Goal: Task Accomplishment & Management: Complete application form

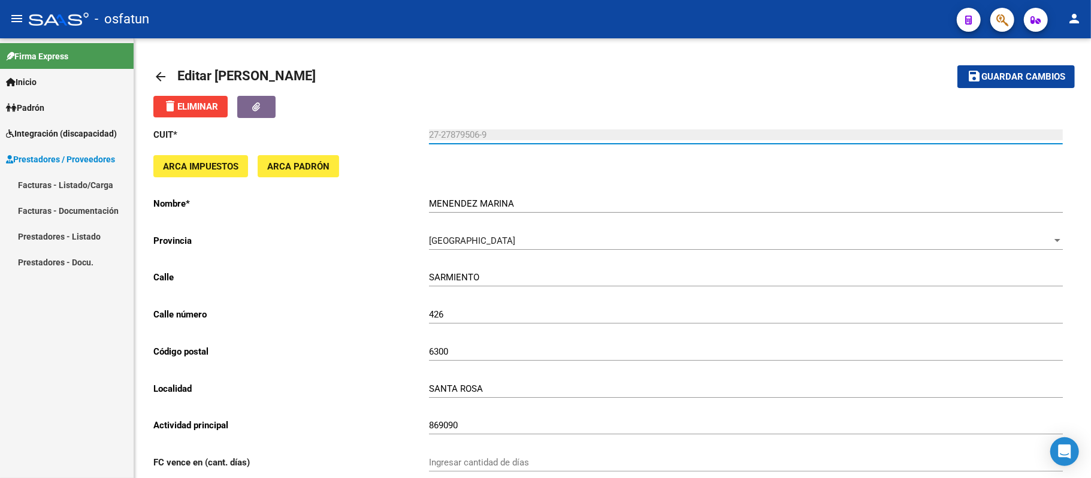
drag, startPoint x: 65, startPoint y: 181, endPoint x: 351, endPoint y: 3, distance: 336.6
click at [65, 181] on link "Facturas - Listado/Carga" at bounding box center [67, 185] width 134 height 26
click at [92, 128] on span "Integración (discapacidad)" at bounding box center [61, 133] width 111 height 13
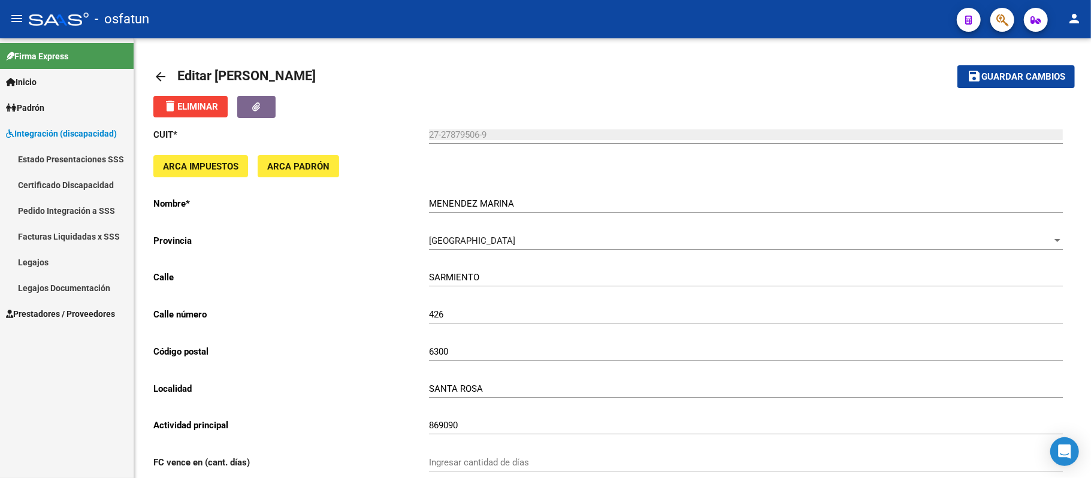
click at [84, 307] on span "Prestadores / Proveedores" at bounding box center [60, 313] width 109 height 13
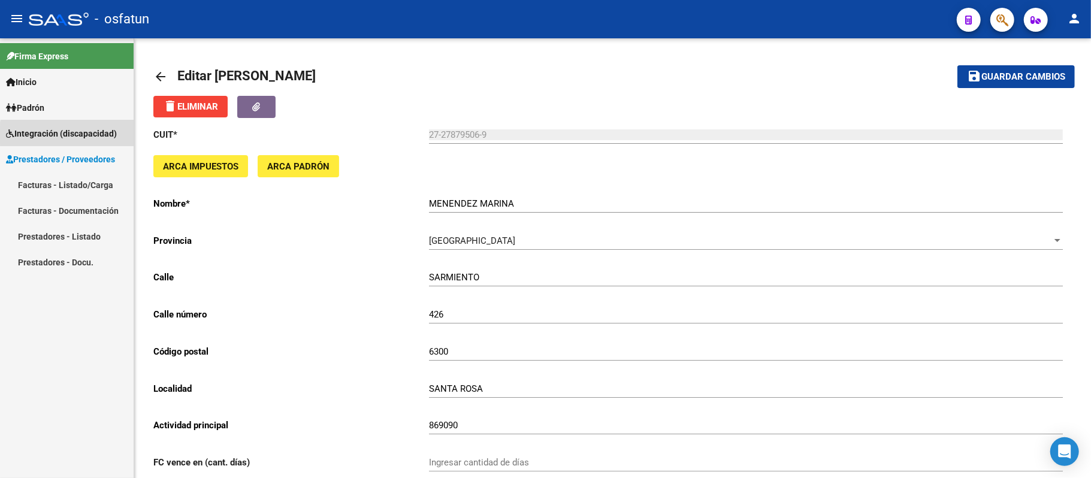
click at [75, 135] on span "Integración (discapacidad)" at bounding box center [61, 133] width 111 height 13
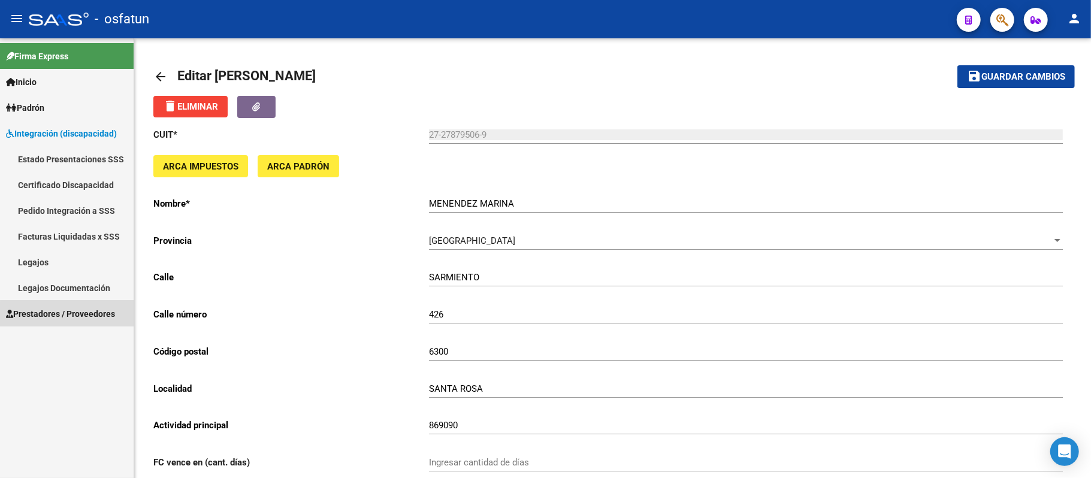
click at [68, 315] on span "Prestadores / Proveedores" at bounding box center [60, 313] width 109 height 13
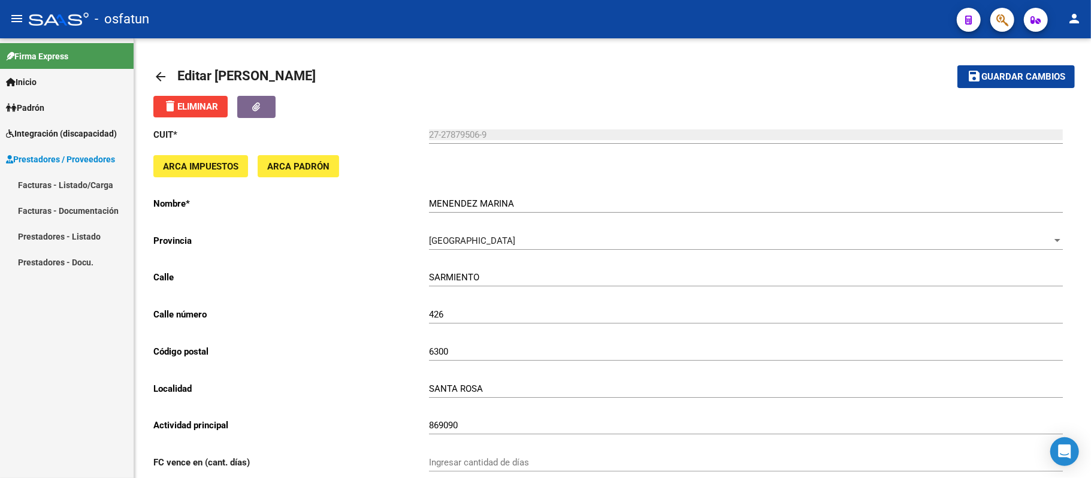
click at [78, 187] on link "Facturas - Listado/Carga" at bounding box center [67, 185] width 134 height 26
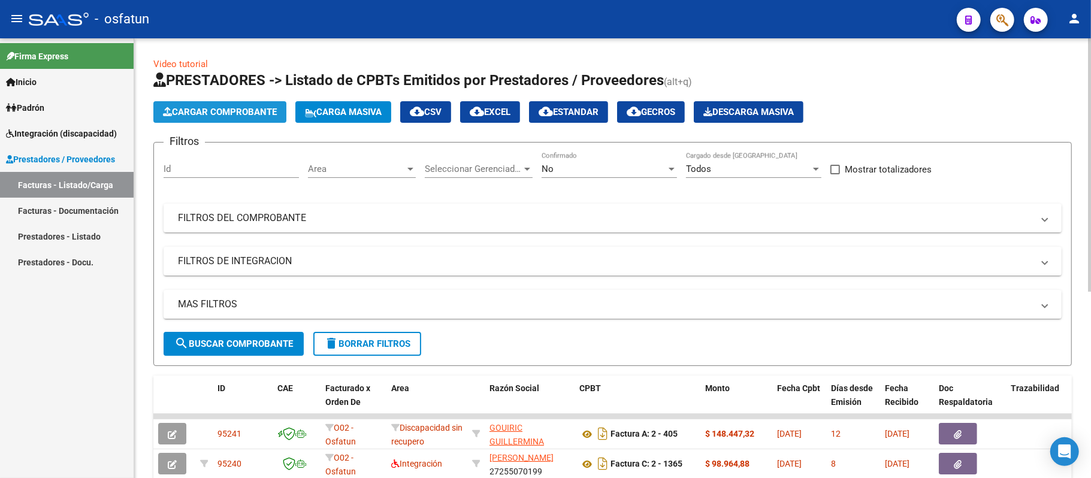
click at [260, 116] on span "Cargar Comprobante" at bounding box center [220, 112] width 114 height 11
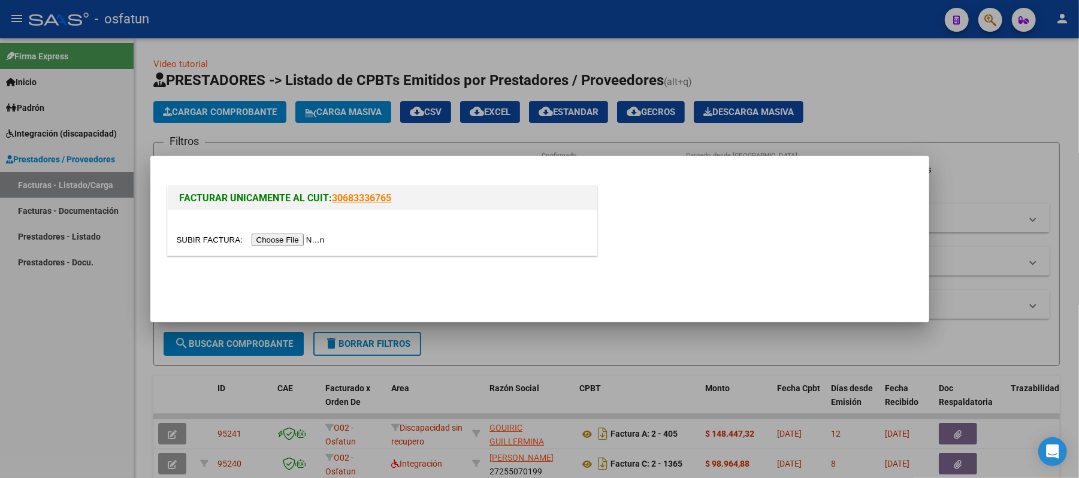
click at [312, 240] on input "file" at bounding box center [253, 240] width 152 height 13
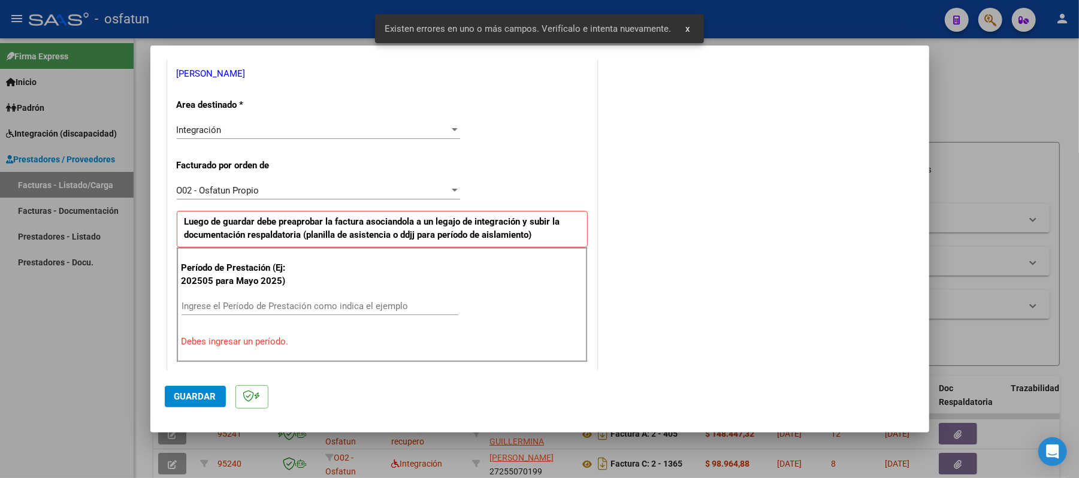
scroll to position [324, 0]
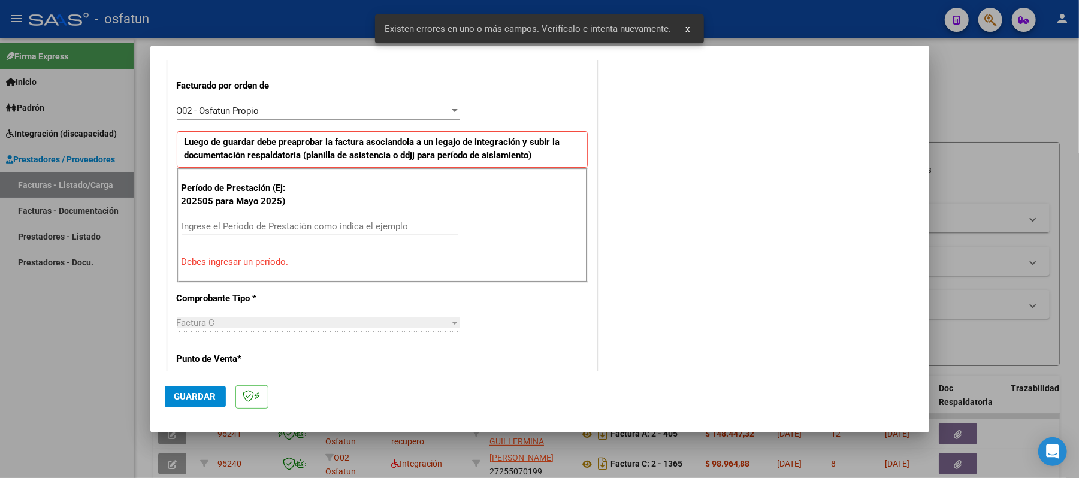
click at [346, 226] on input "Ingrese el Período de Prestación como indica el ejemplo" at bounding box center [320, 226] width 277 height 11
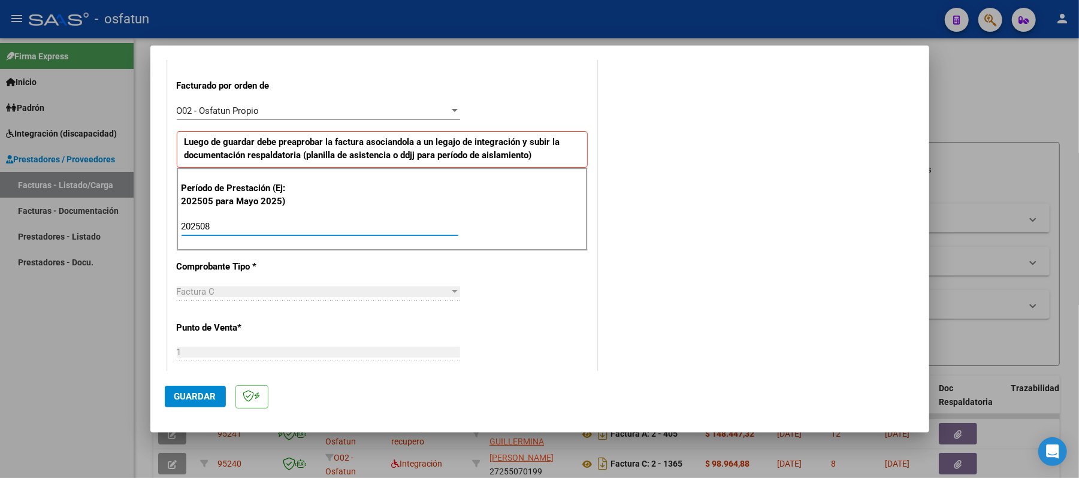
type input "202508"
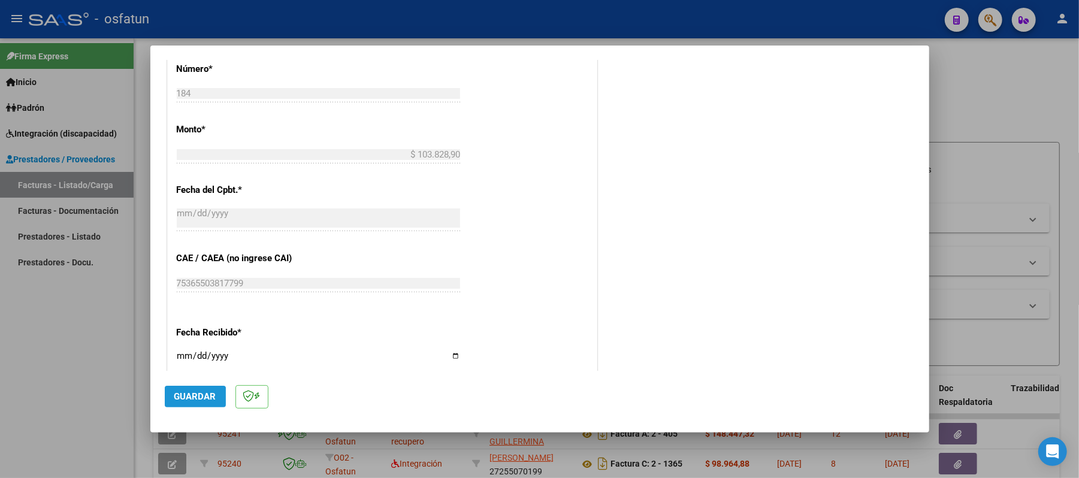
click at [180, 400] on span "Guardar" at bounding box center [195, 396] width 42 height 11
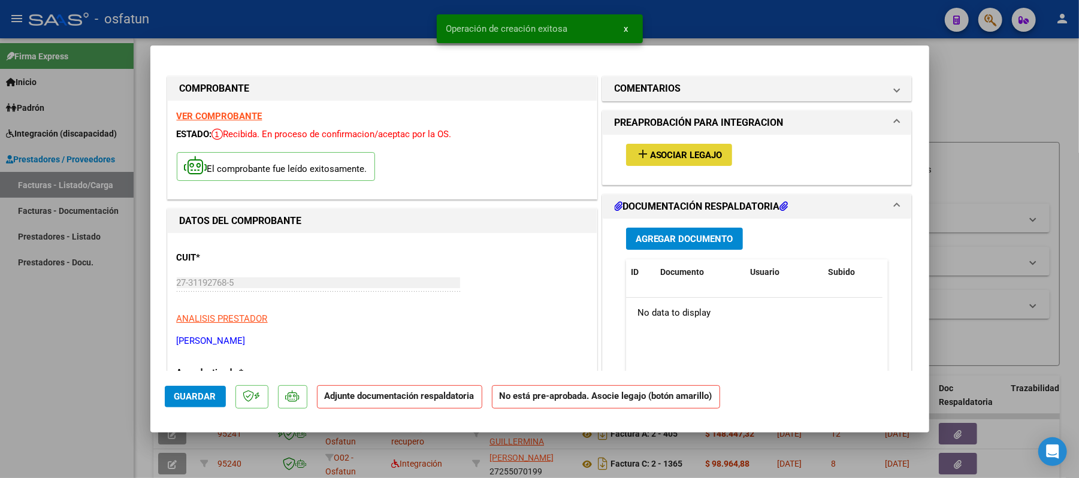
click at [691, 158] on span "Asociar Legajo" at bounding box center [686, 155] width 72 height 11
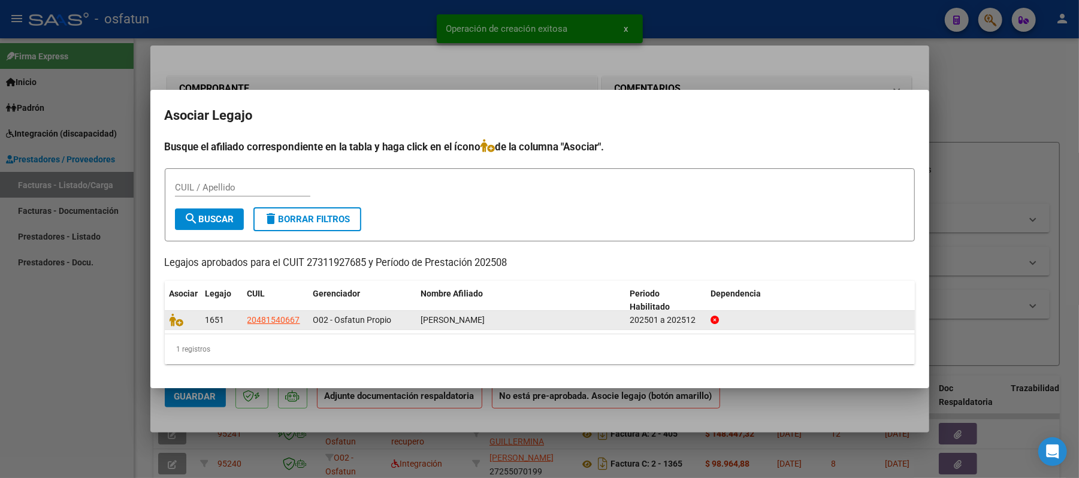
click at [178, 326] on div at bounding box center [183, 320] width 26 height 14
click at [178, 325] on icon at bounding box center [177, 319] width 14 height 13
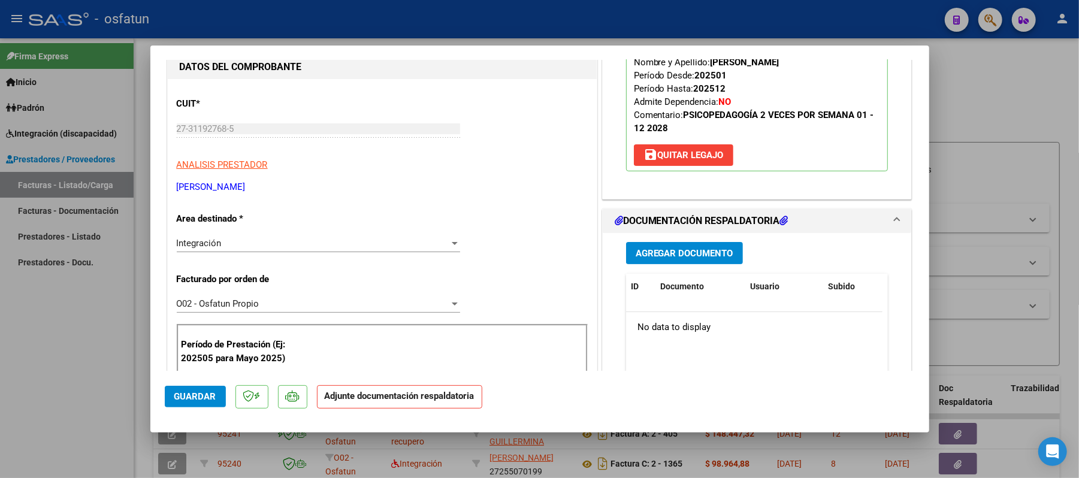
scroll to position [159, 0]
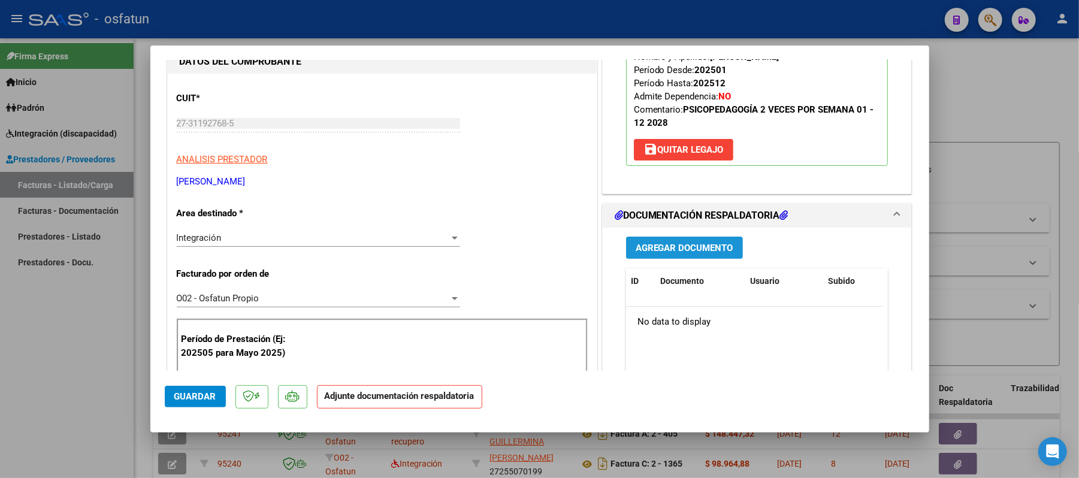
click at [696, 253] on span "Agregar Documento" at bounding box center [685, 248] width 98 height 11
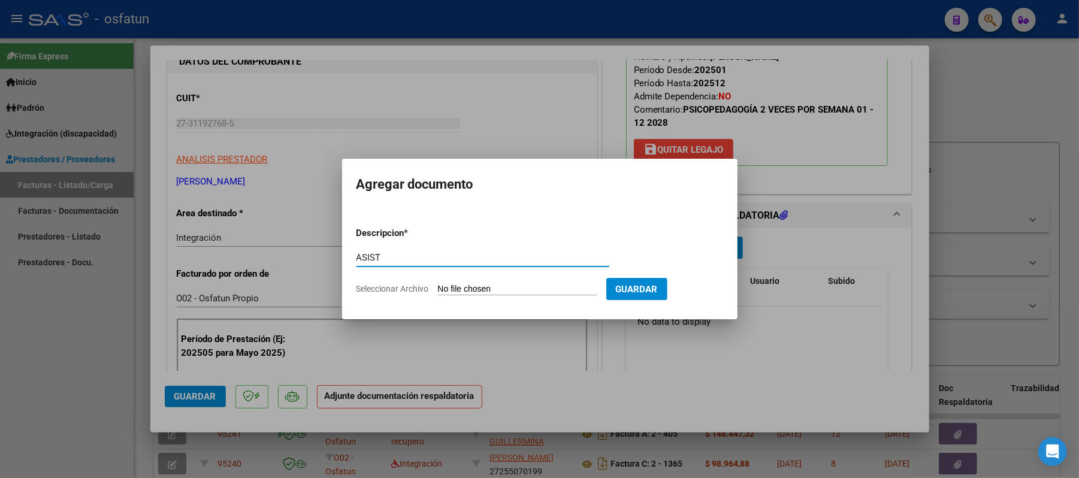
type input "ASIST"
click at [516, 282] on form "Descripcion * ASIST Escriba aquí una descripcion Seleccionar Archivo Guardar" at bounding box center [539, 260] width 367 height 87
click at [516, 291] on input "Seleccionar Archivo" at bounding box center [517, 289] width 159 height 11
type input "C:\fakepath\ASIST.pdf"
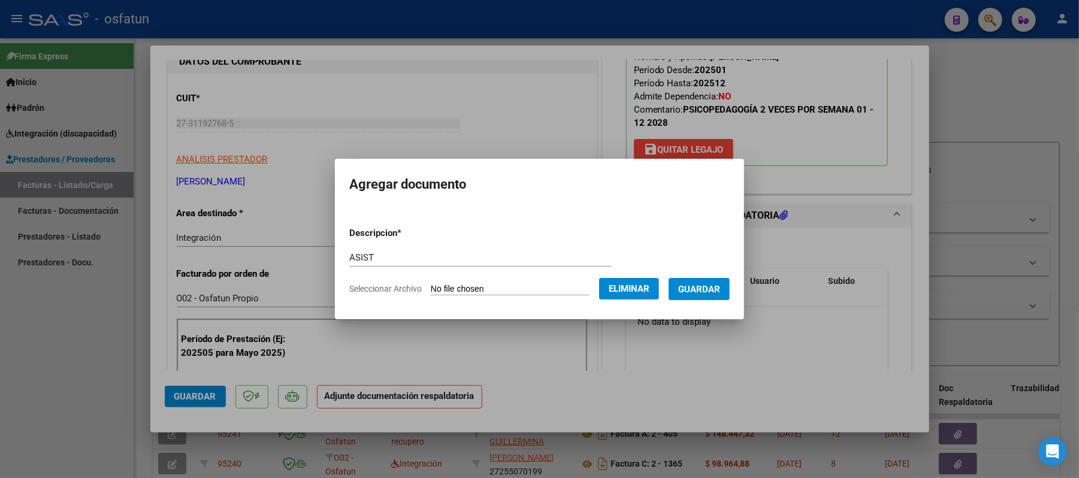
click at [698, 293] on span "Guardar" at bounding box center [699, 289] width 42 height 11
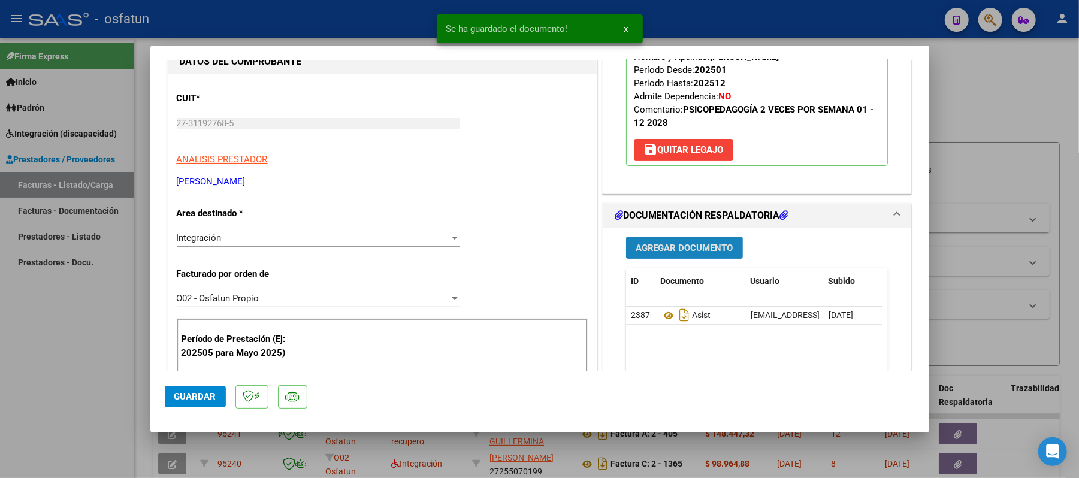
click at [709, 249] on span "Agregar Documento" at bounding box center [685, 248] width 98 height 11
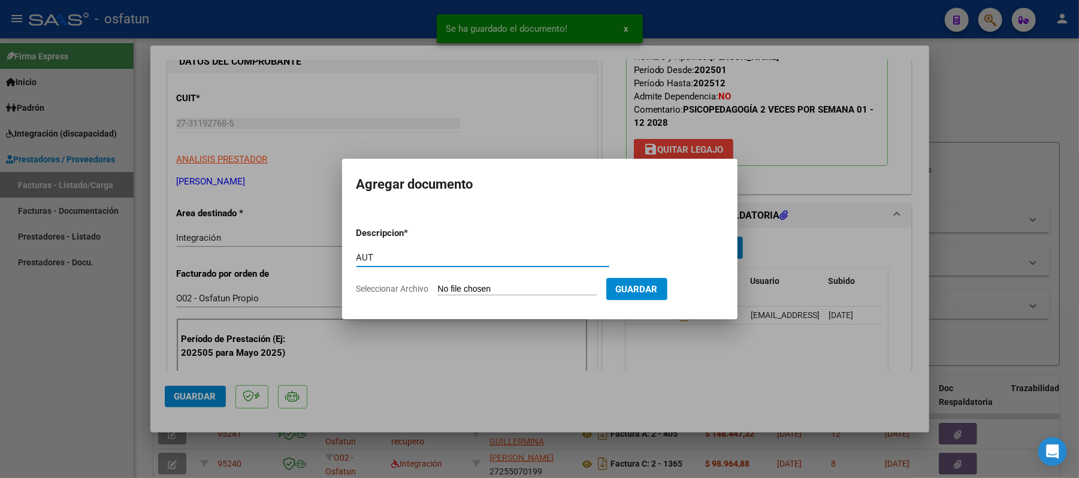
type input "AUT"
click at [528, 285] on input "Seleccionar Archivo" at bounding box center [517, 289] width 159 height 11
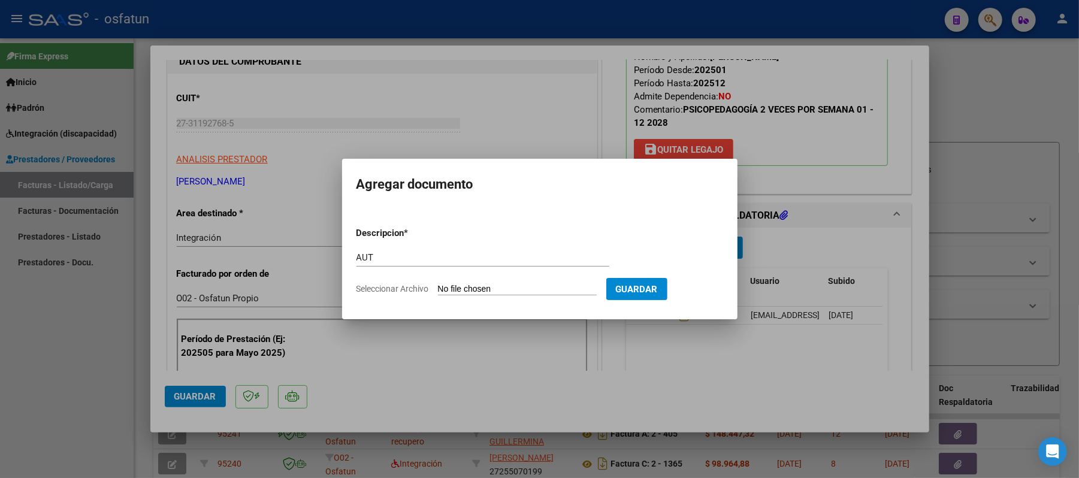
type input "C:\fakepath\AUT.pdf"
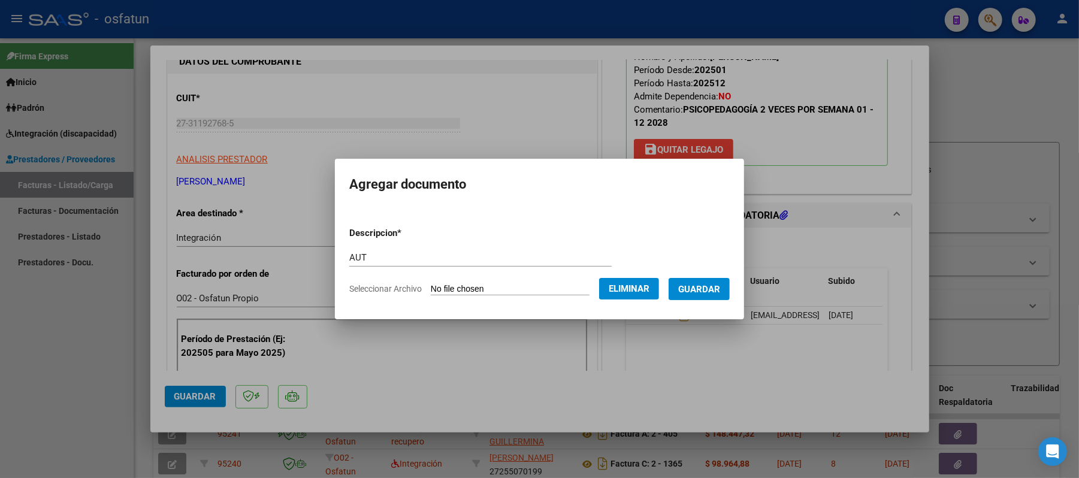
click at [704, 291] on span "Guardar" at bounding box center [699, 289] width 42 height 11
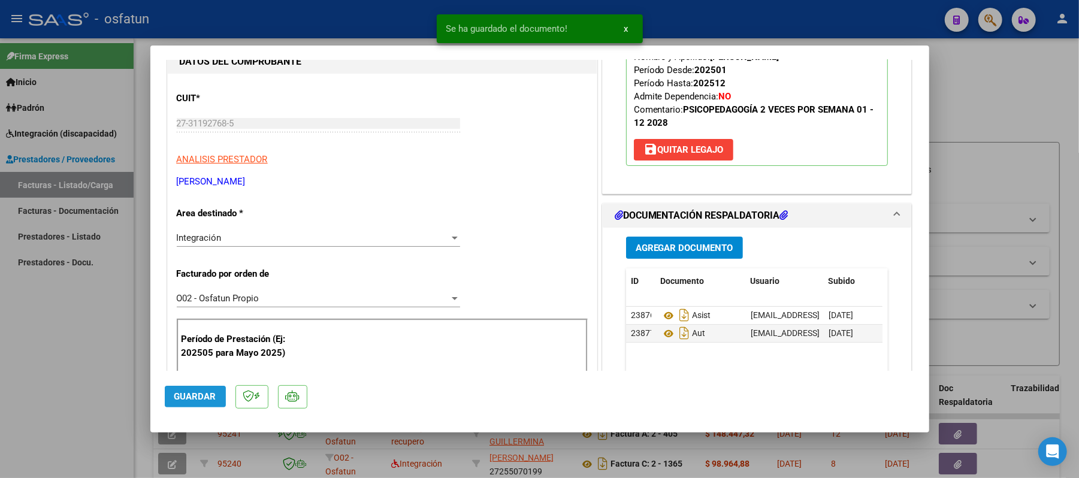
click at [208, 399] on span "Guardar" at bounding box center [195, 396] width 42 height 11
click at [1040, 92] on div at bounding box center [539, 239] width 1079 height 478
type input "$ 0,00"
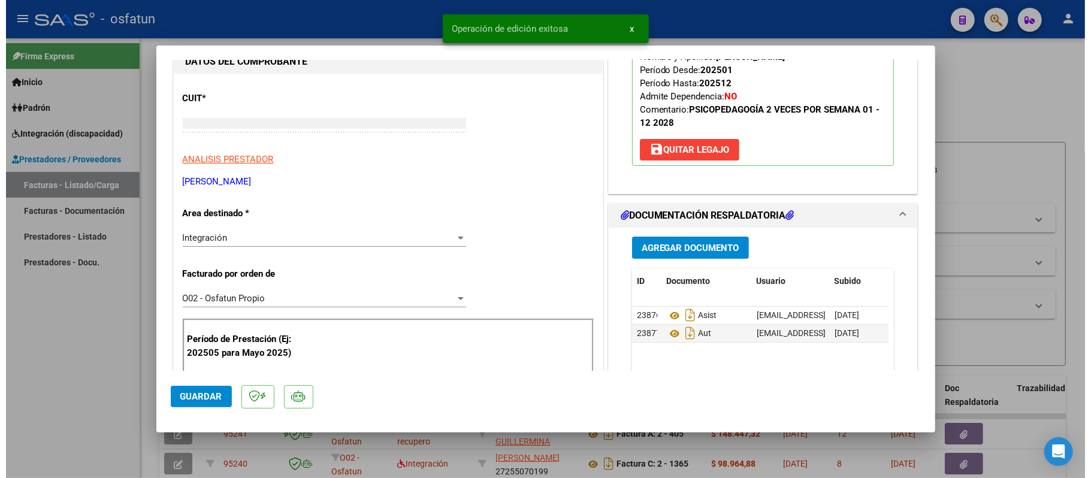
scroll to position [123, 0]
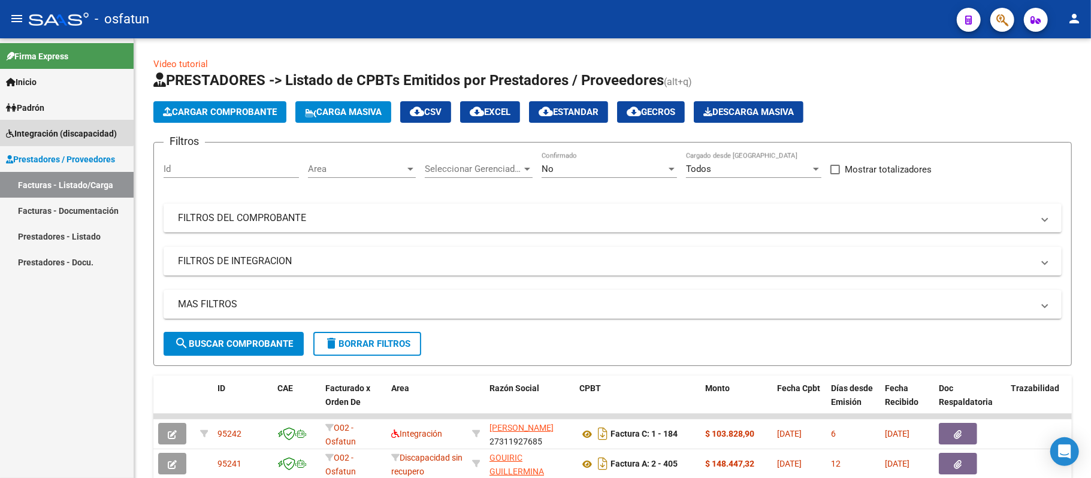
click at [50, 128] on span "Integración (discapacidad)" at bounding box center [61, 133] width 111 height 13
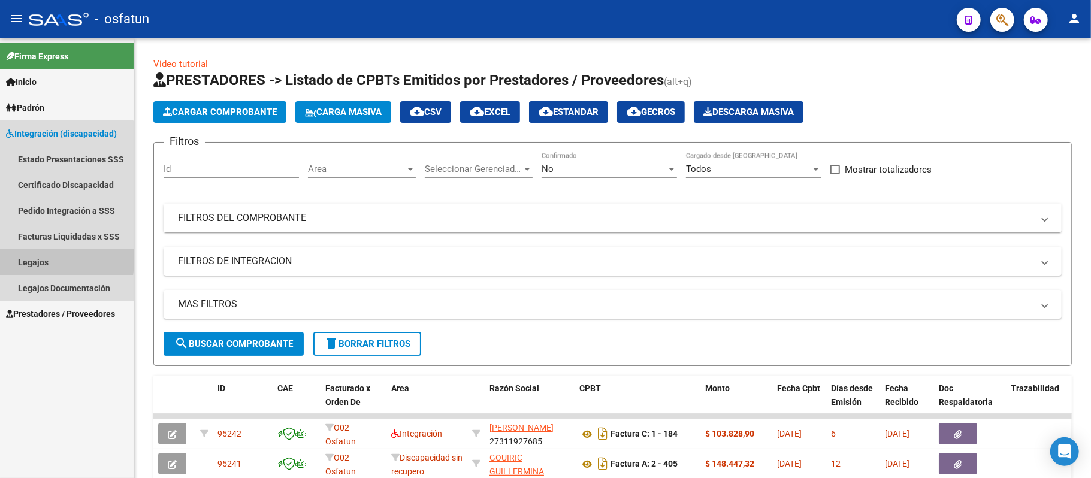
click at [27, 256] on link "Legajos" at bounding box center [67, 262] width 134 height 26
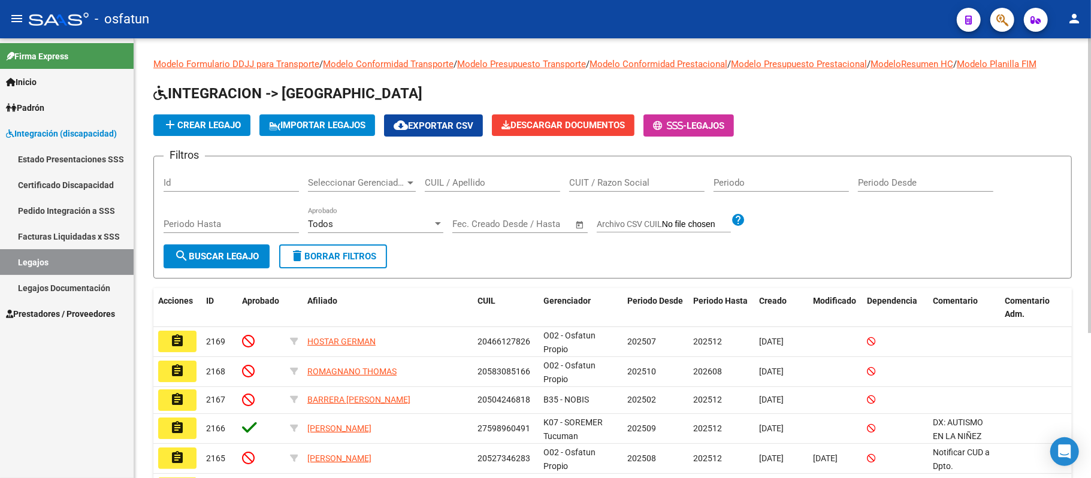
click at [447, 180] on input "CUIL / Apellido" at bounding box center [492, 182] width 135 height 11
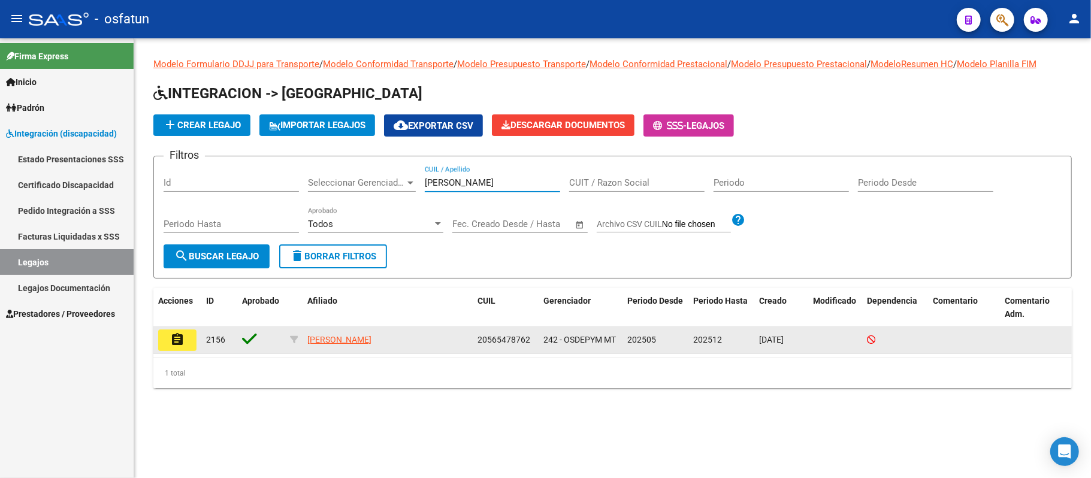
type input "[PERSON_NAME]"
click at [174, 334] on mat-icon "assignment" at bounding box center [177, 339] width 14 height 14
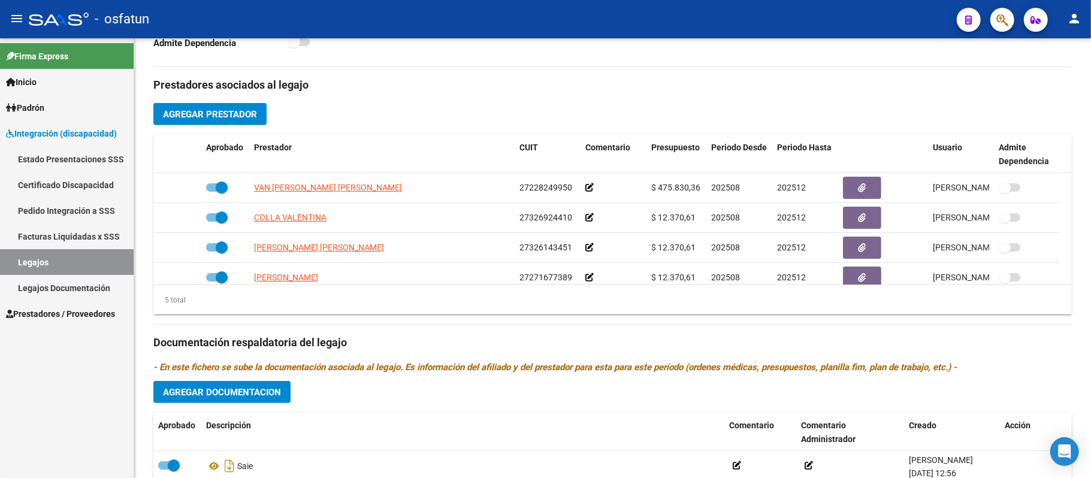
click at [35, 312] on span "Prestadores / Proveedores" at bounding box center [60, 313] width 109 height 13
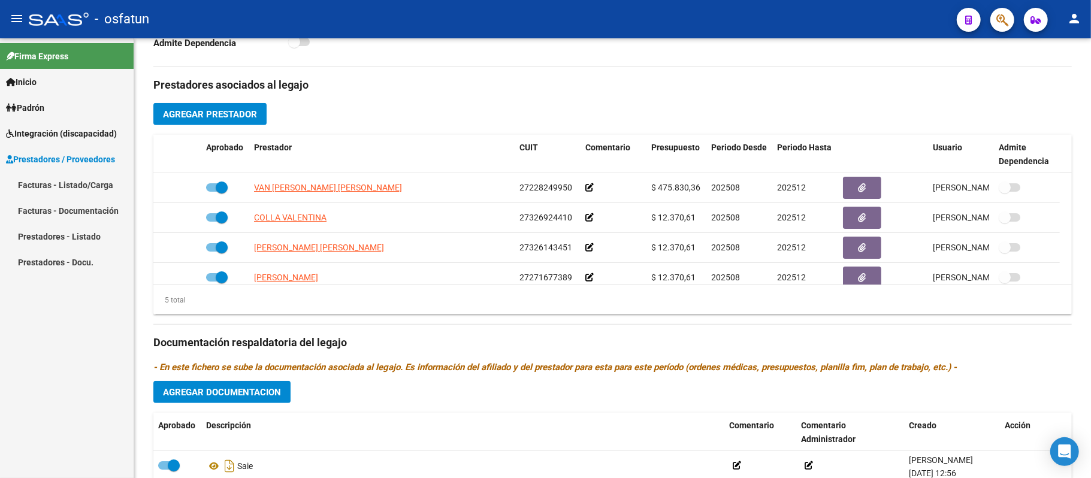
click at [55, 183] on link "Facturas - Listado/Carga" at bounding box center [67, 185] width 134 height 26
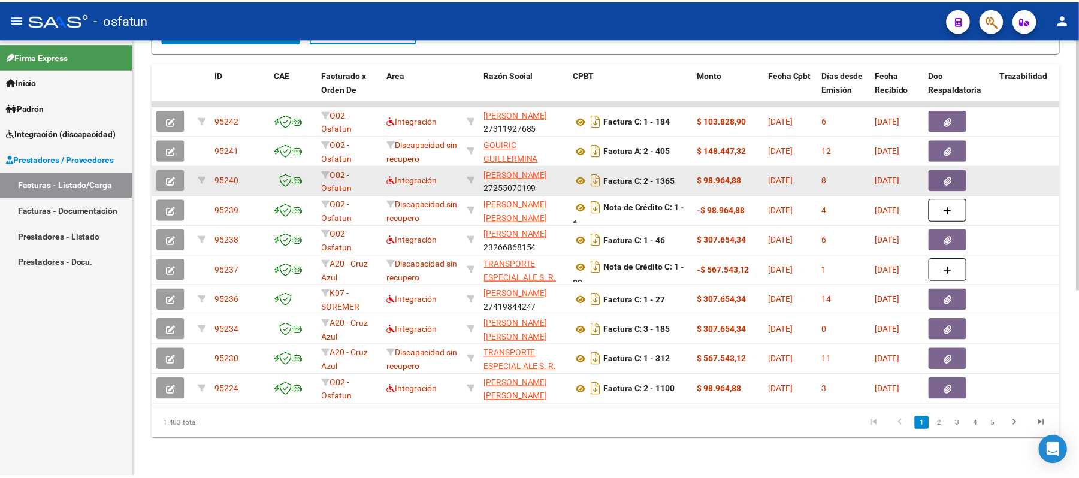
scroll to position [5, 0]
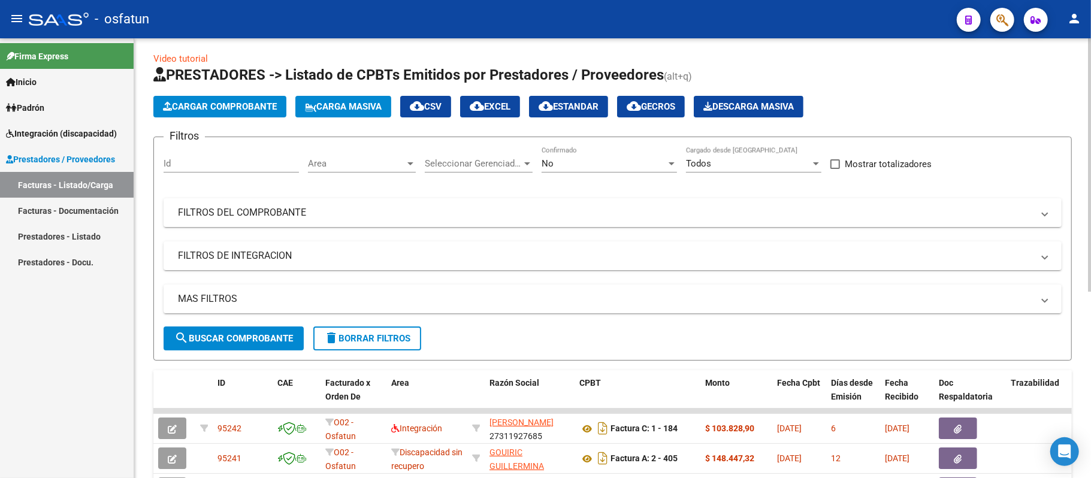
click at [225, 113] on button "Cargar Comprobante" at bounding box center [219, 107] width 133 height 22
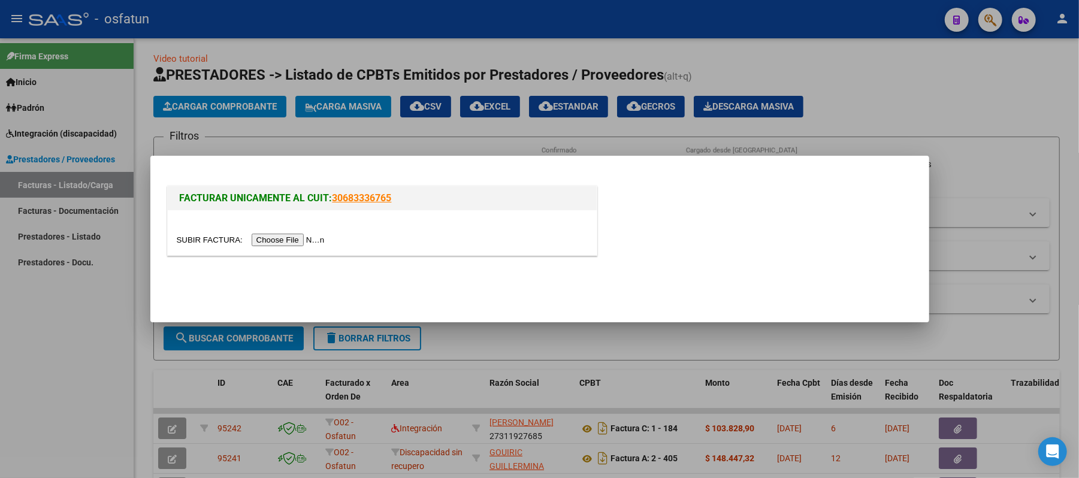
click at [317, 242] on input "file" at bounding box center [253, 240] width 152 height 13
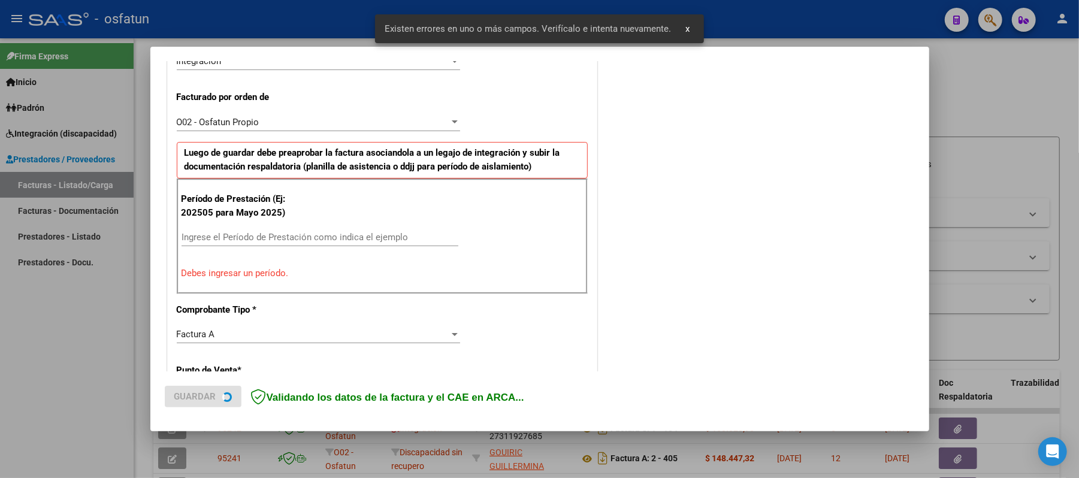
scroll to position [301, 0]
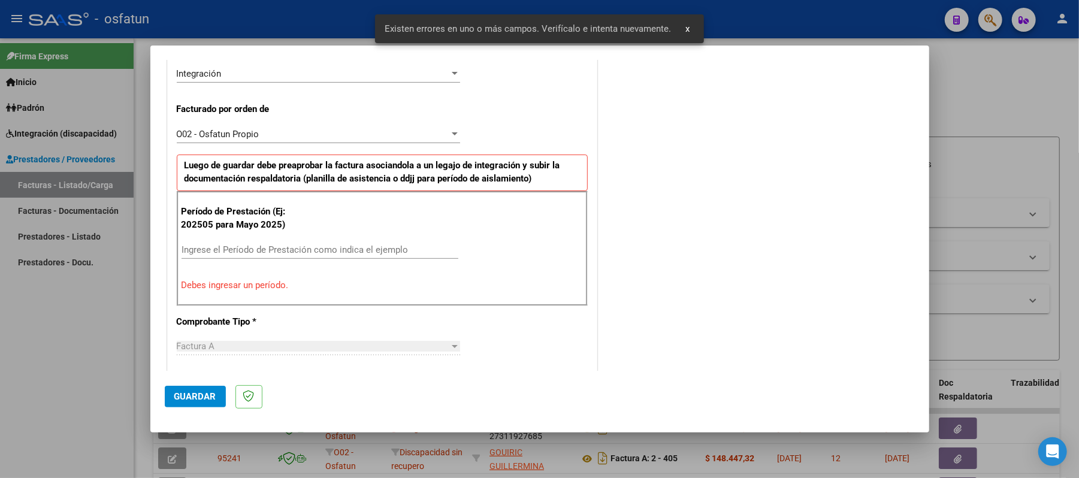
click at [452, 133] on div at bounding box center [455, 133] width 6 height 3
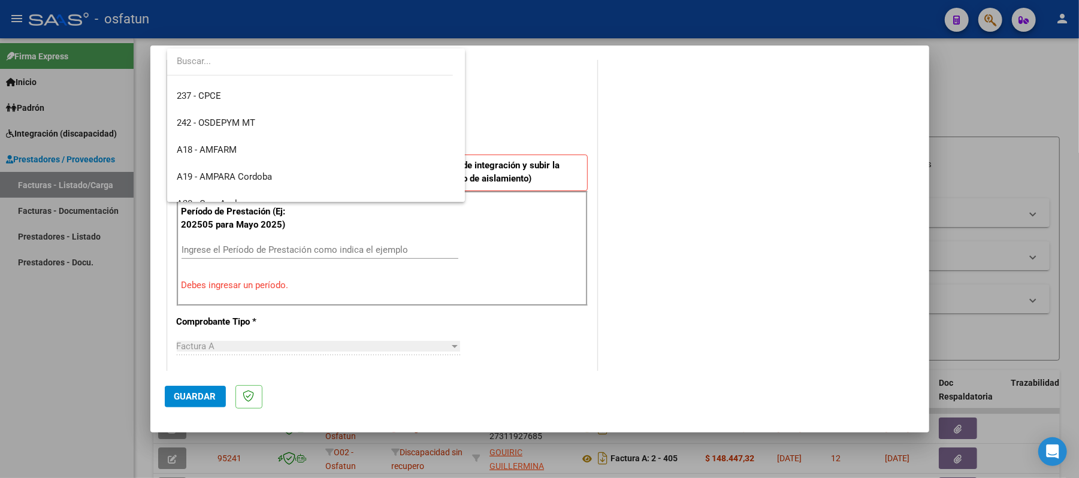
scroll to position [37, 0]
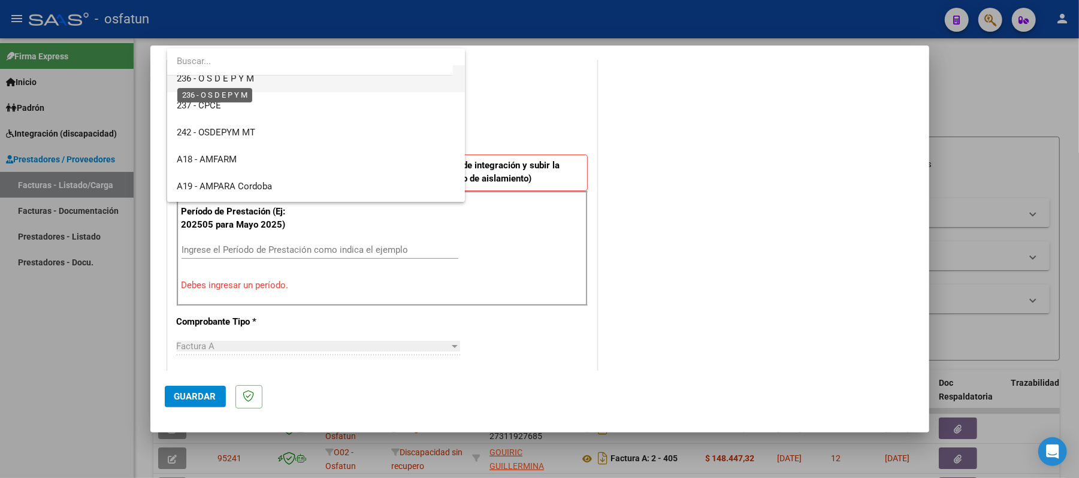
click at [238, 80] on span "236 - O S D E P Y M" at bounding box center [215, 78] width 77 height 11
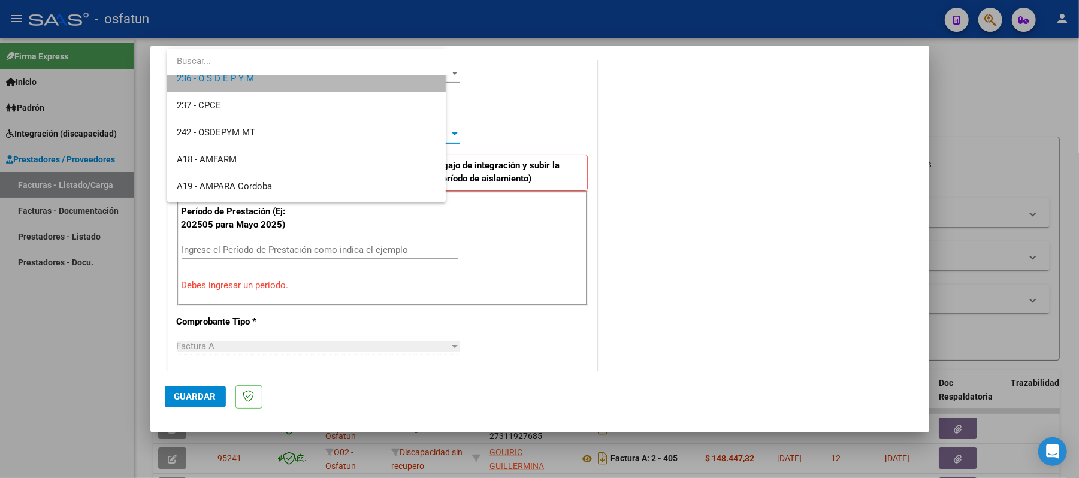
scroll to position [27, 0]
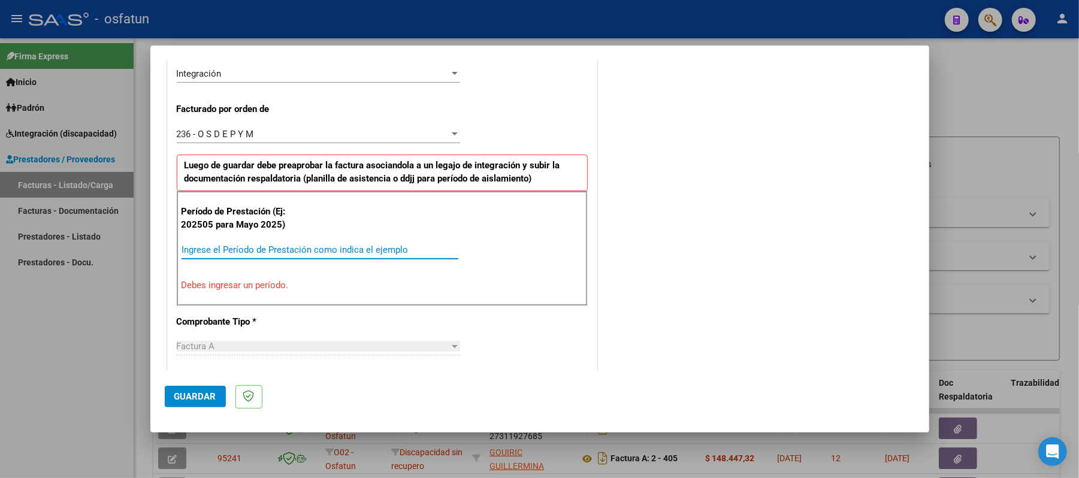
click at [306, 247] on input "Ingrese el Período de Prestación como indica el ejemplo" at bounding box center [320, 249] width 277 height 11
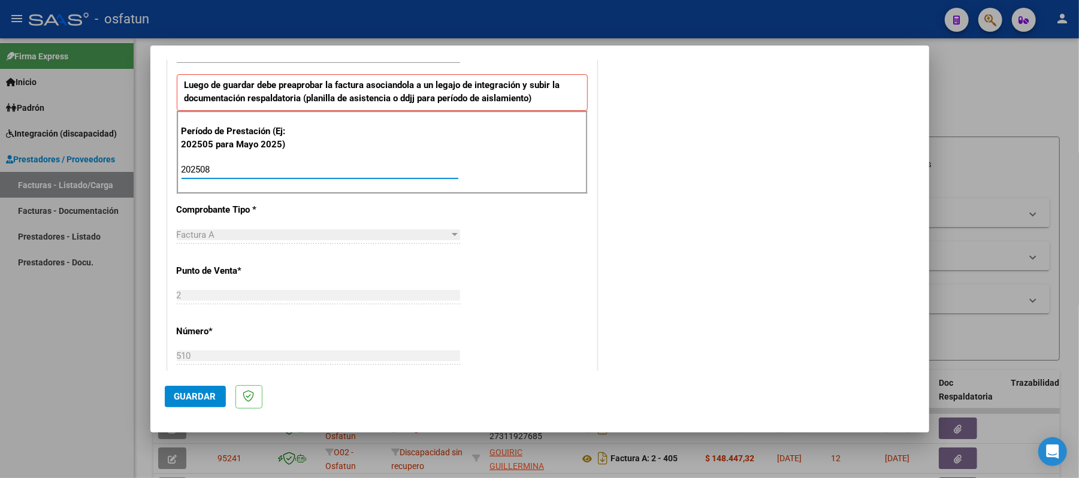
scroll to position [461, 0]
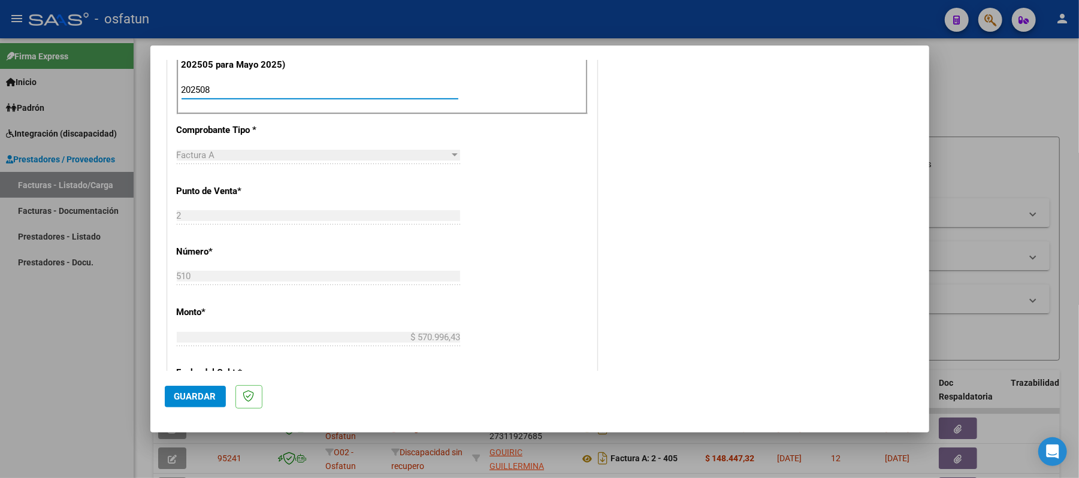
type input "202508"
click at [192, 391] on span "Guardar" at bounding box center [195, 396] width 42 height 11
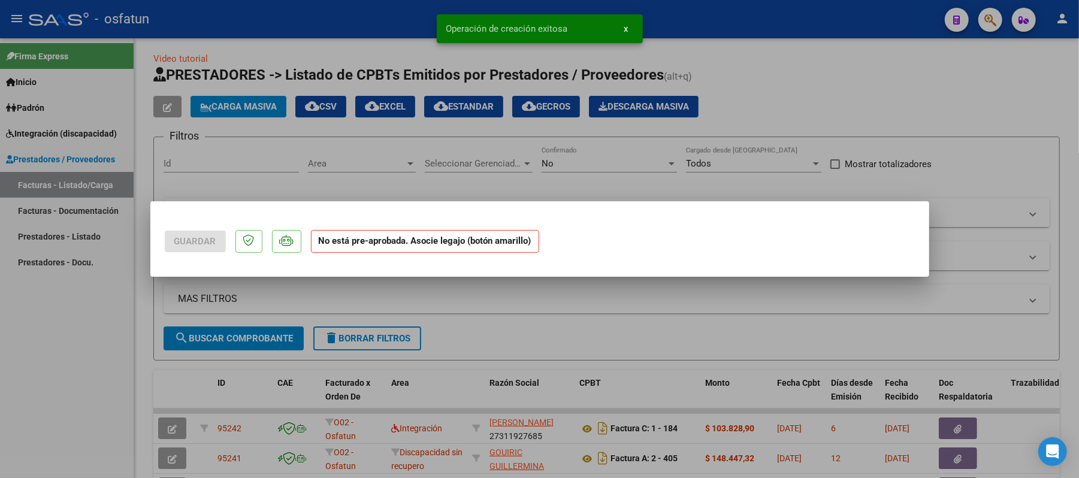
scroll to position [0, 0]
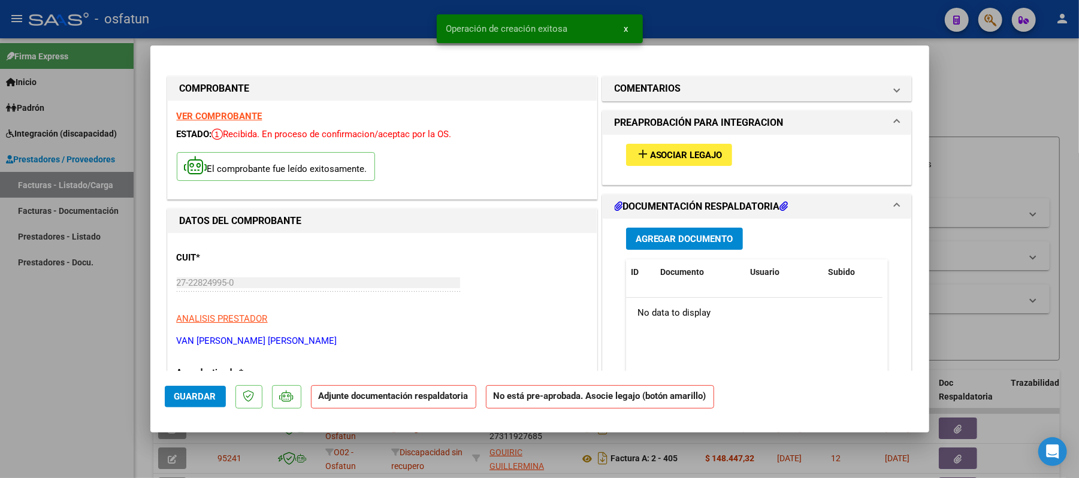
click at [705, 156] on span "Asociar Legajo" at bounding box center [686, 155] width 72 height 11
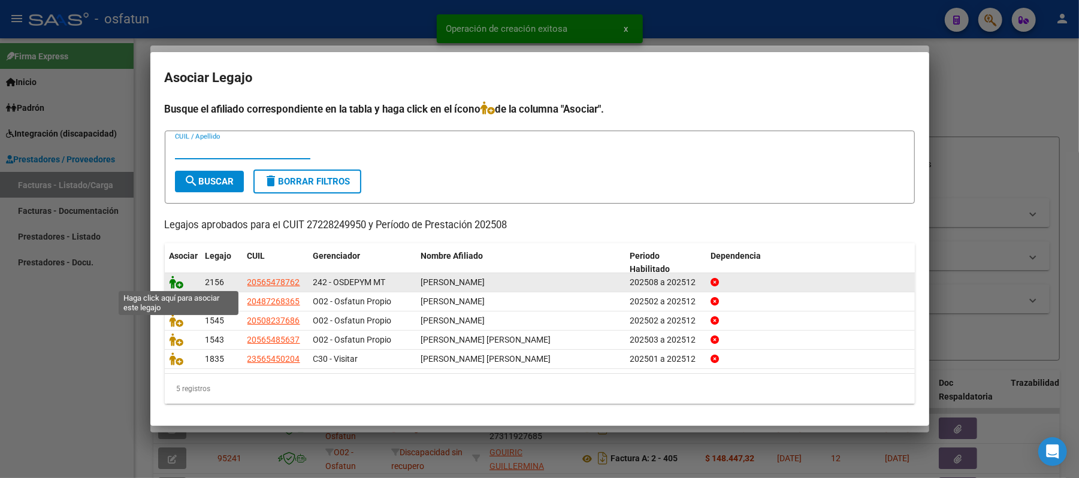
click at [170, 282] on icon at bounding box center [177, 282] width 14 height 13
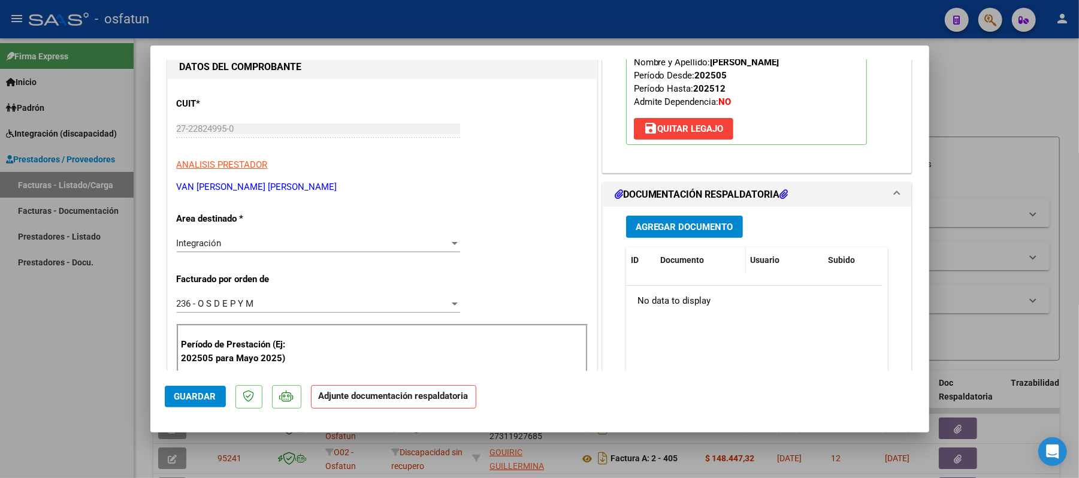
scroll to position [159, 0]
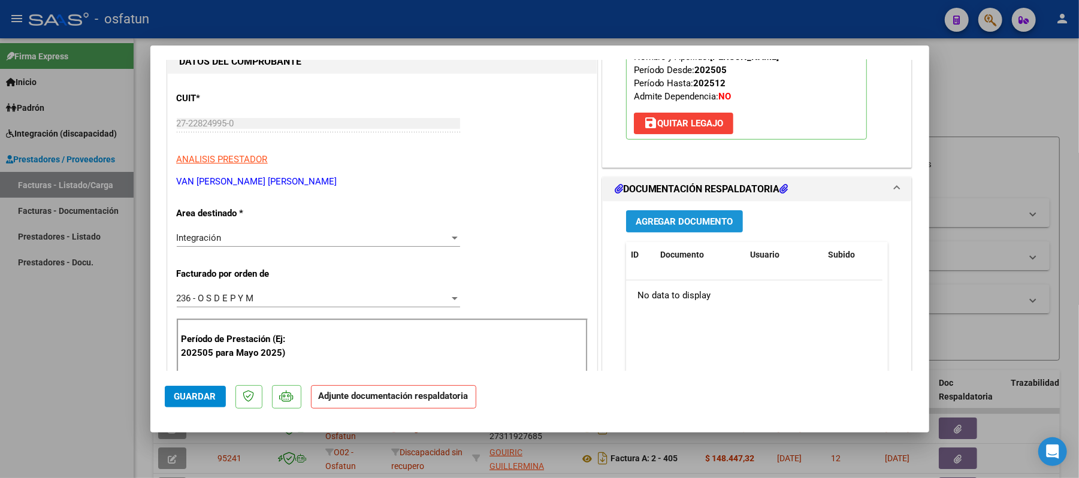
click at [684, 226] on span "Agregar Documento" at bounding box center [685, 221] width 98 height 11
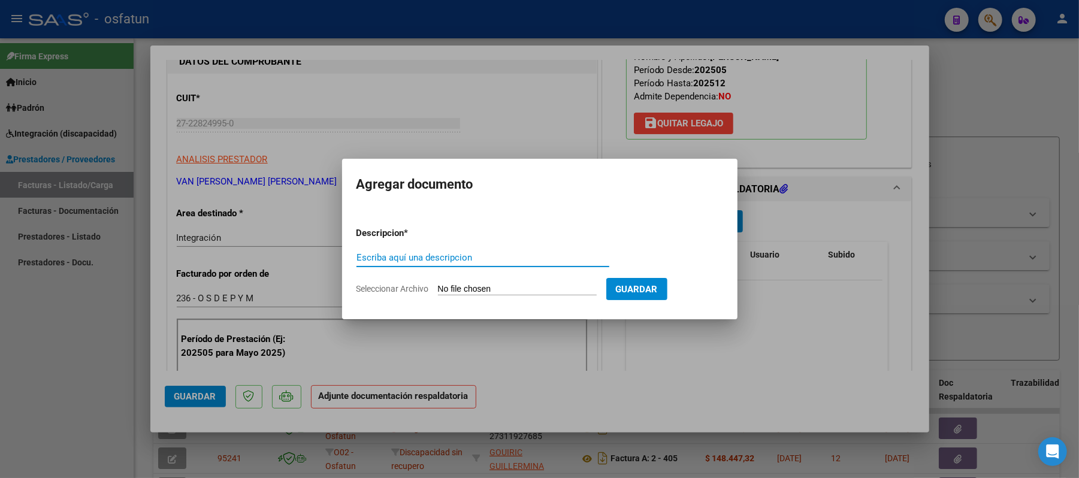
click at [542, 258] on input "Escriba aquí una descripcion" at bounding box center [482, 257] width 253 height 11
type input "asist"
click at [488, 293] on input "Seleccionar Archivo" at bounding box center [517, 289] width 159 height 11
type input "C:\fakepath\ASIST.pdf"
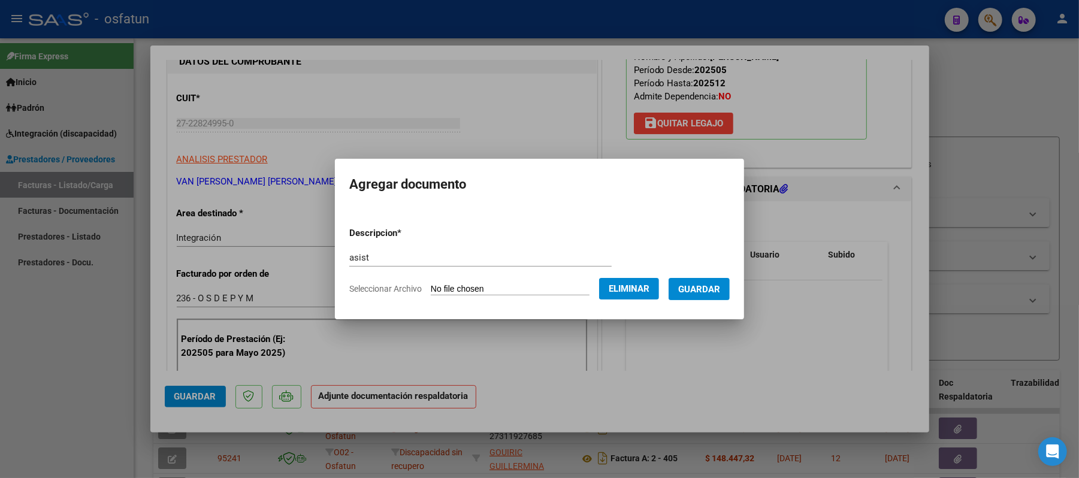
click at [720, 291] on span "Guardar" at bounding box center [699, 289] width 42 height 11
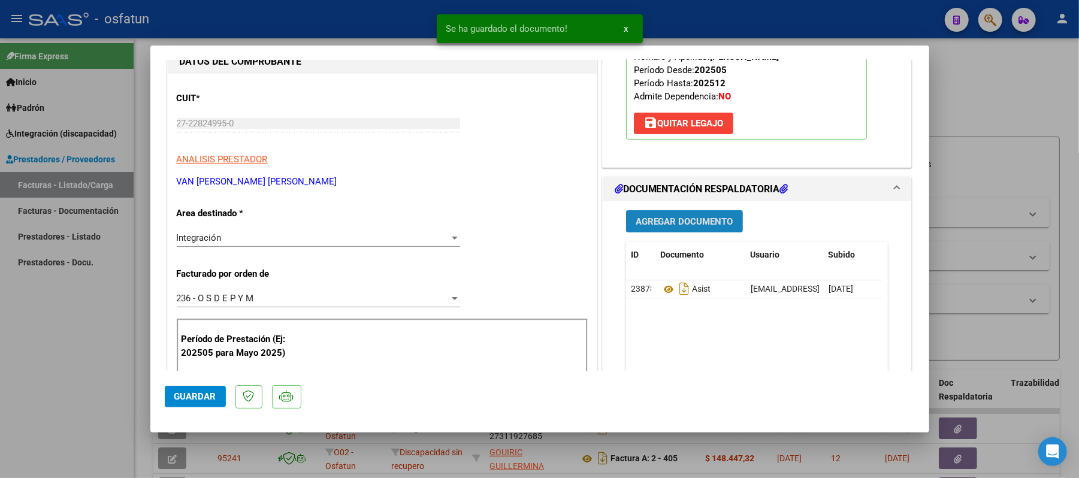
click at [681, 226] on span "Agregar Documento" at bounding box center [685, 221] width 98 height 11
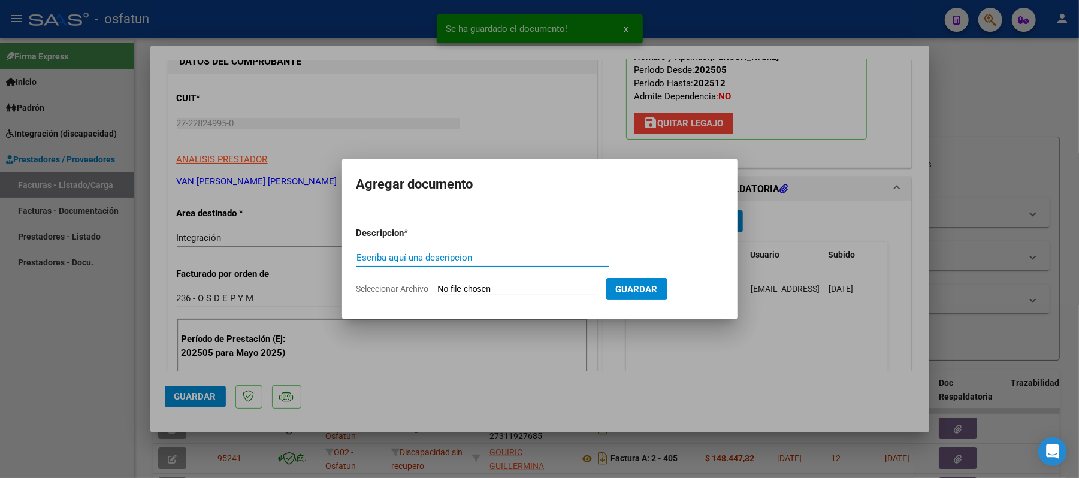
click at [513, 255] on input "Escriba aquí una descripcion" at bounding box center [482, 257] width 253 height 11
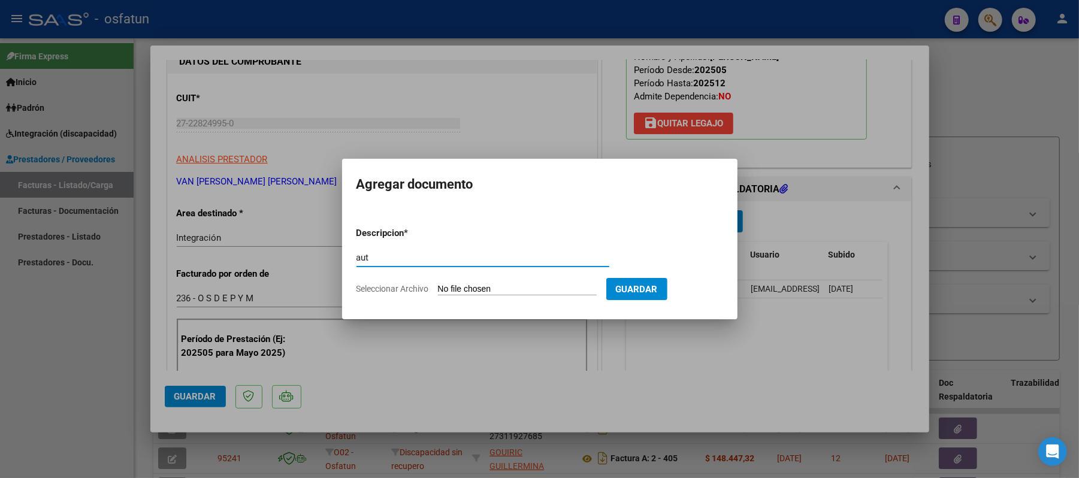
type input "aut"
click at [485, 291] on input "Seleccionar Archivo" at bounding box center [517, 289] width 159 height 11
type input "C:\fakepath\AUT.pdf"
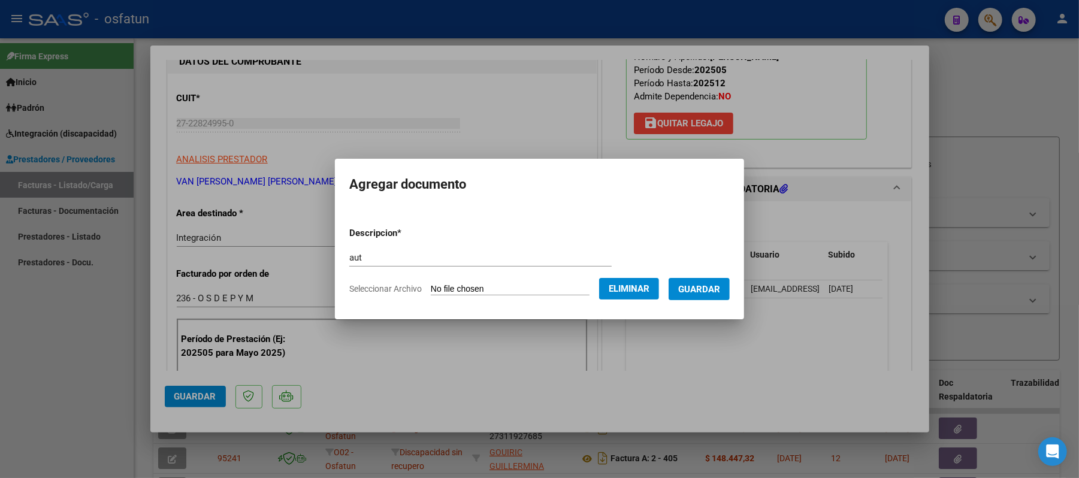
click at [720, 291] on span "Guardar" at bounding box center [699, 289] width 42 height 11
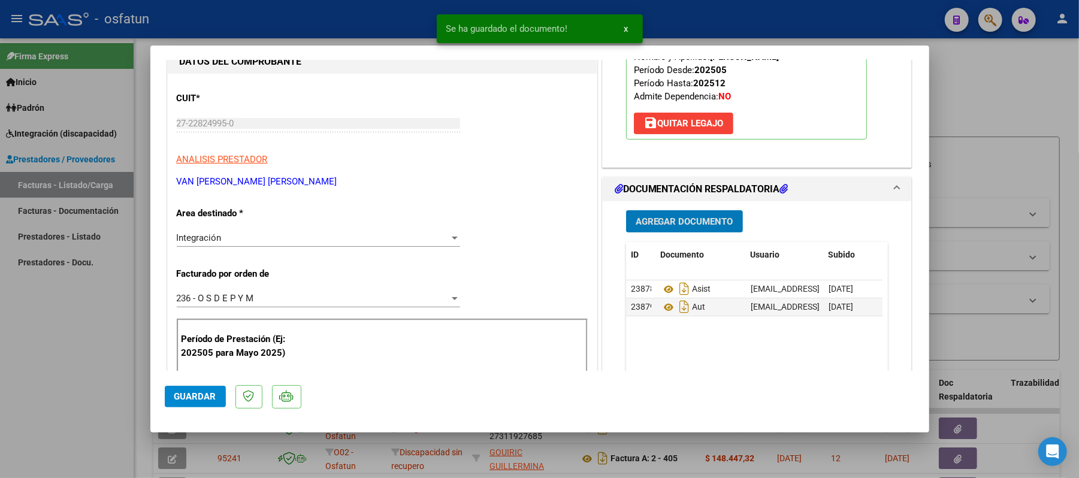
click at [207, 394] on span "Guardar" at bounding box center [195, 396] width 42 height 11
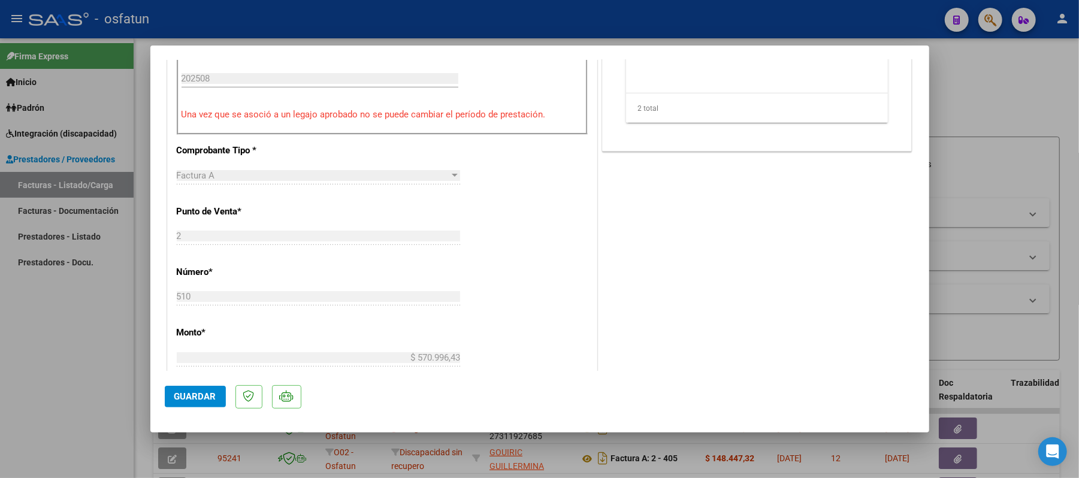
scroll to position [479, 0]
